Goal: Check status

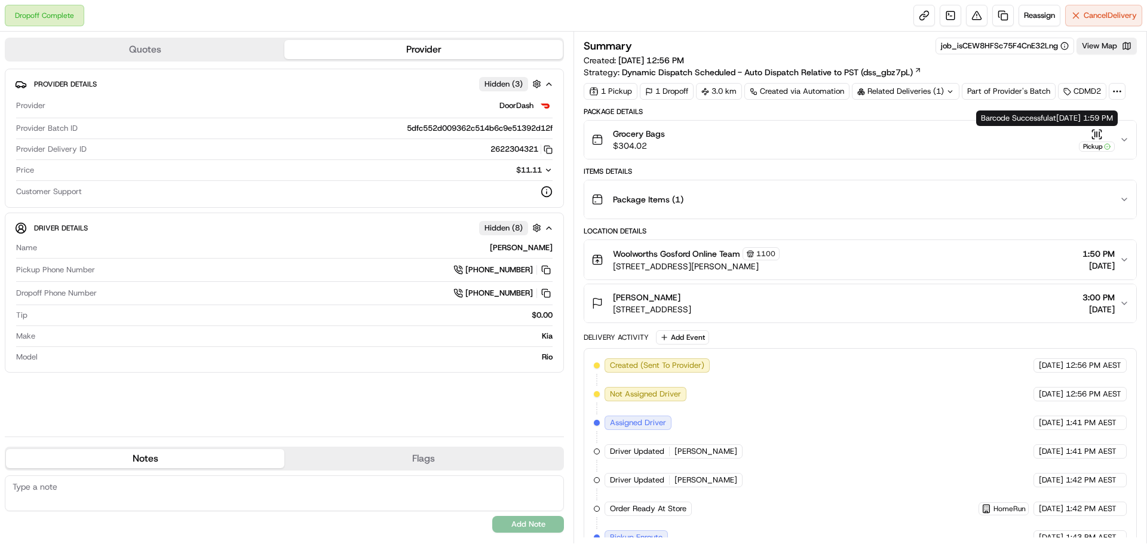
click at [1120, 137] on icon "button" at bounding box center [1125, 140] width 10 height 10
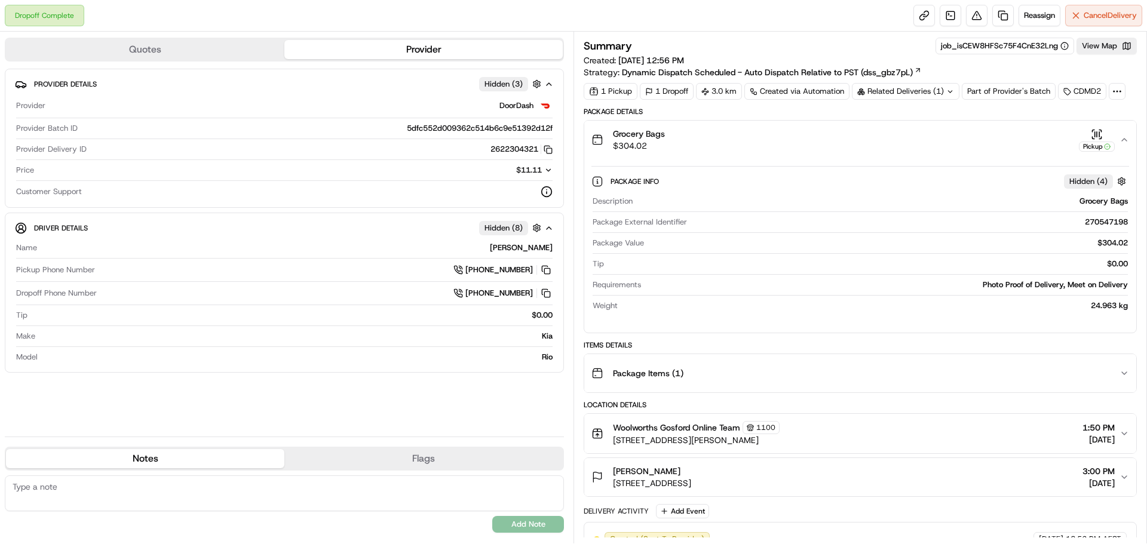
click at [1122, 139] on icon "button" at bounding box center [1125, 140] width 10 height 10
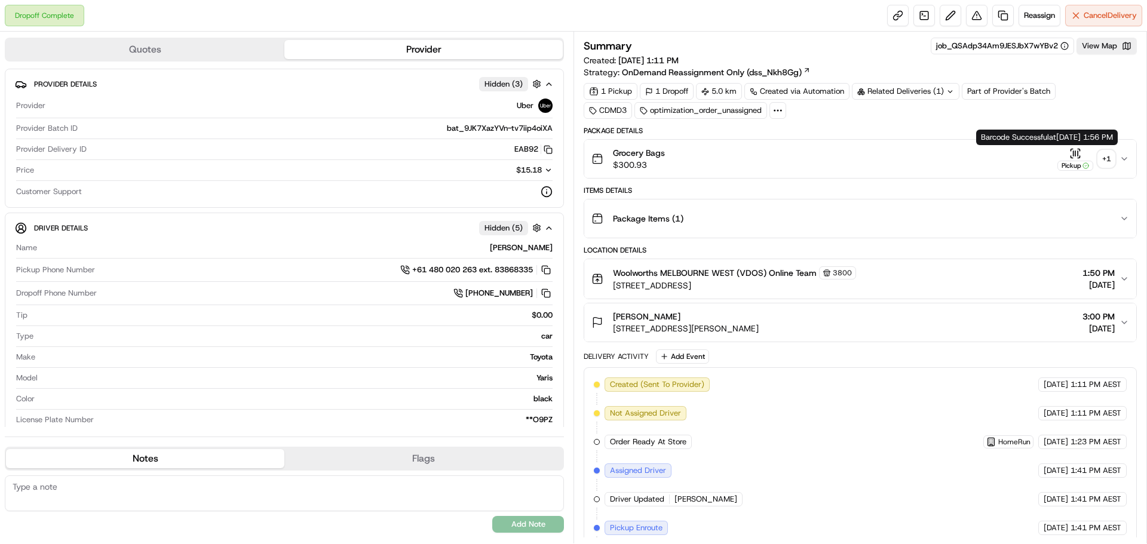
click at [1106, 164] on div "+ 1" at bounding box center [1106, 159] width 17 height 17
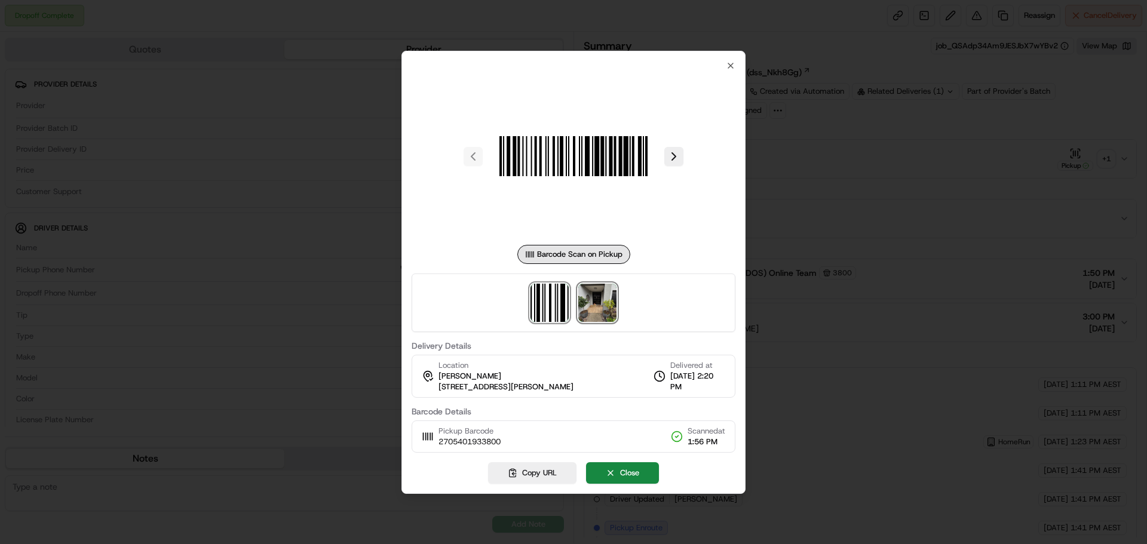
click at [600, 300] on img at bounding box center [597, 303] width 38 height 38
